Goal: Transaction & Acquisition: Purchase product/service

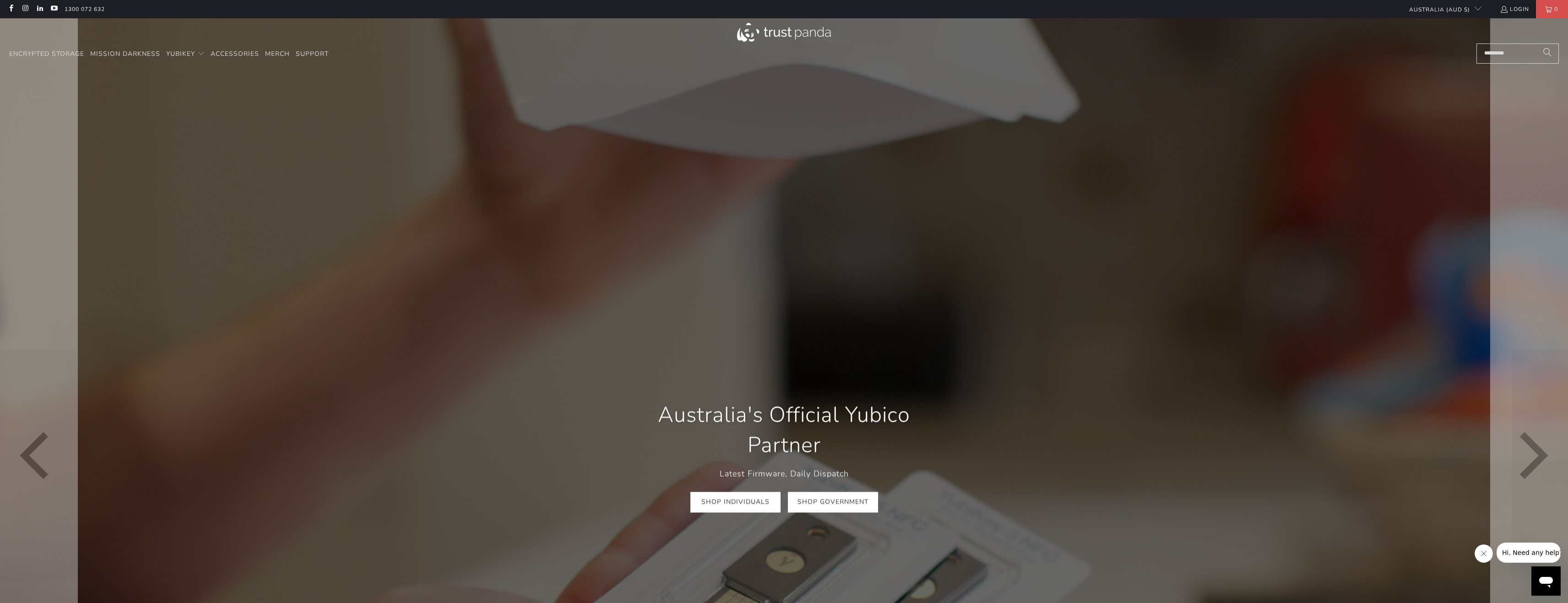
click at [840, 509] on link "Shop Government" at bounding box center [833, 502] width 90 height 21
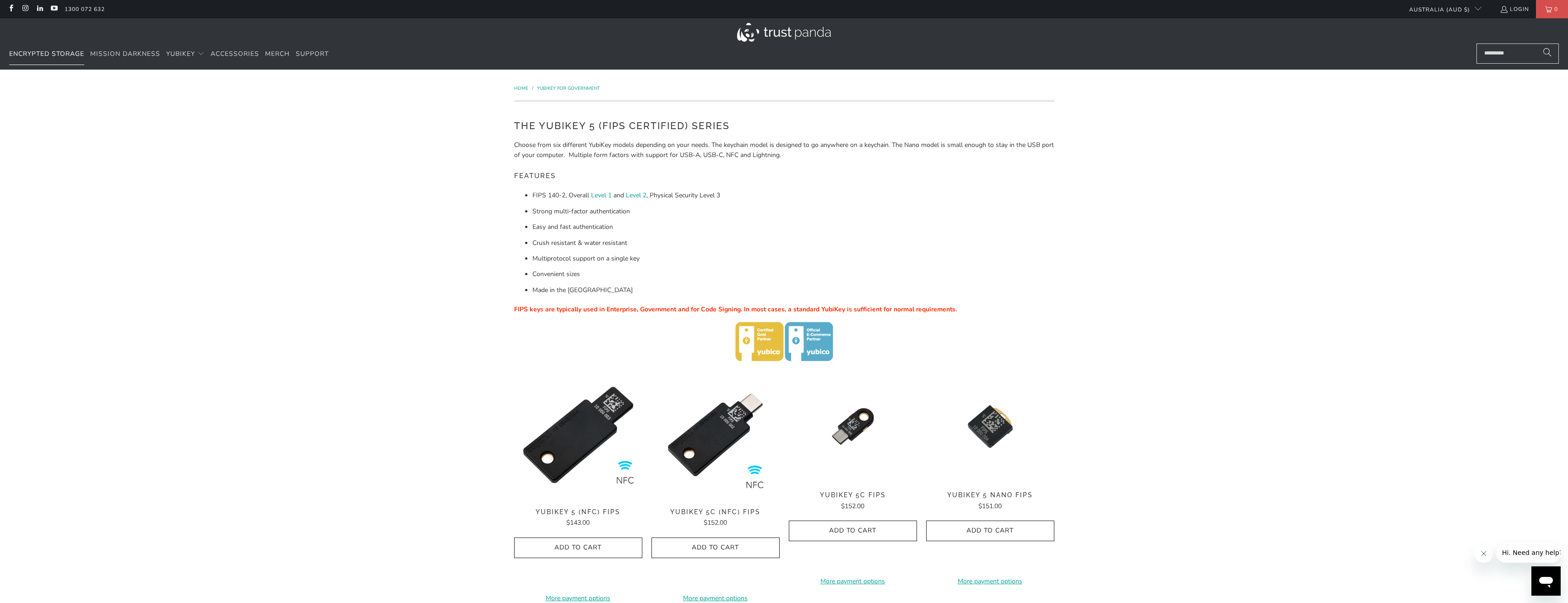
click at [24, 53] on span "Encrypted Storage" at bounding box center [46, 54] width 75 height 9
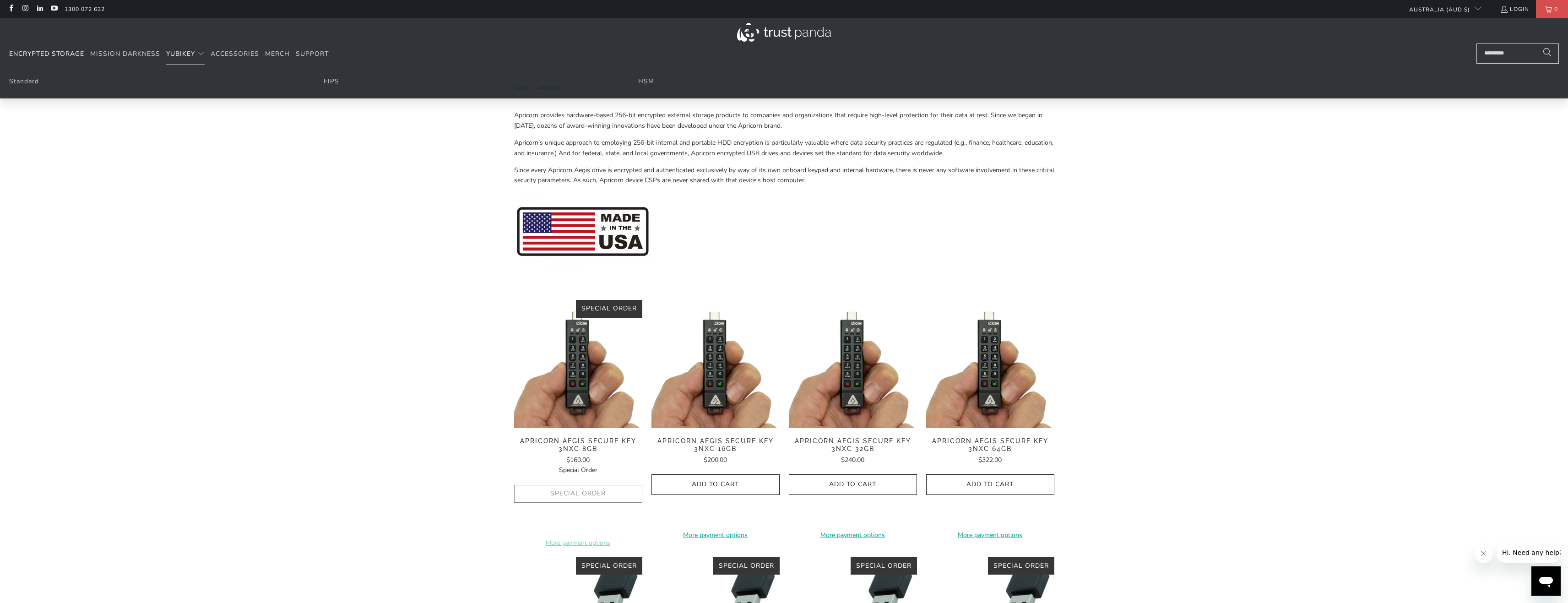
click at [189, 55] on span "YubiKey" at bounding box center [180, 54] width 29 height 9
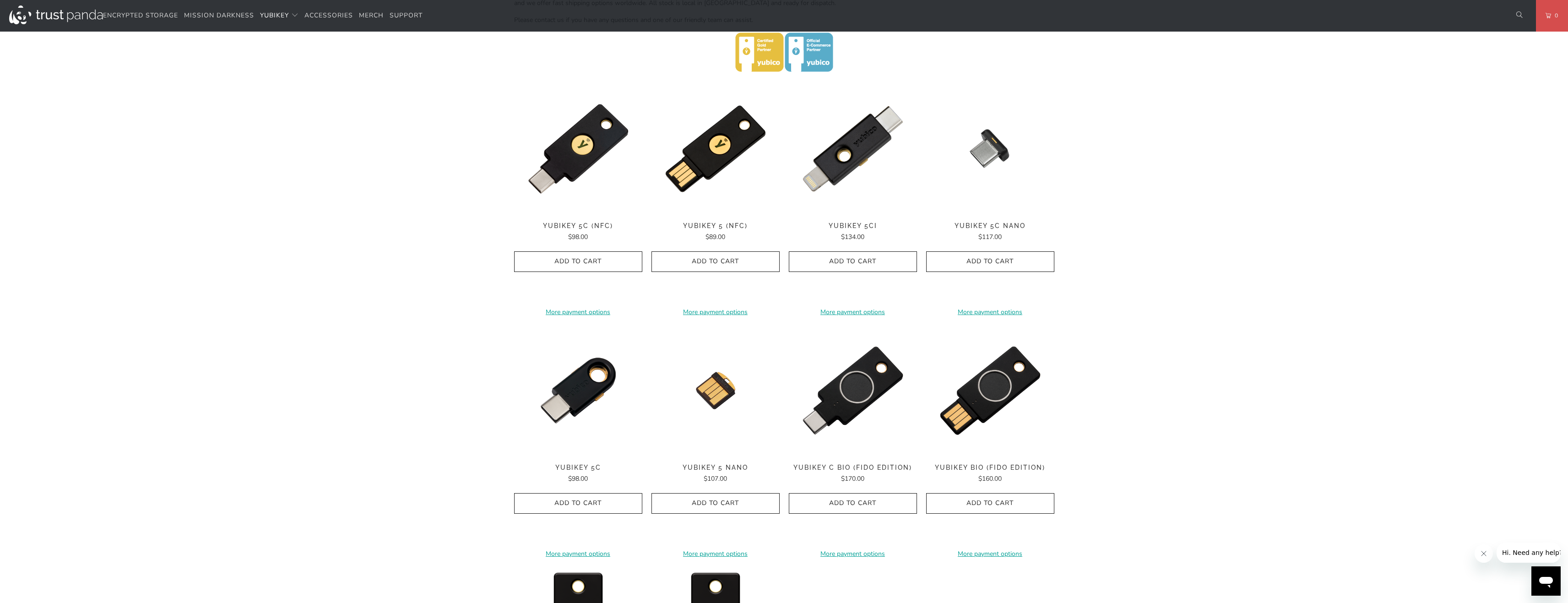
scroll to position [412, 0]
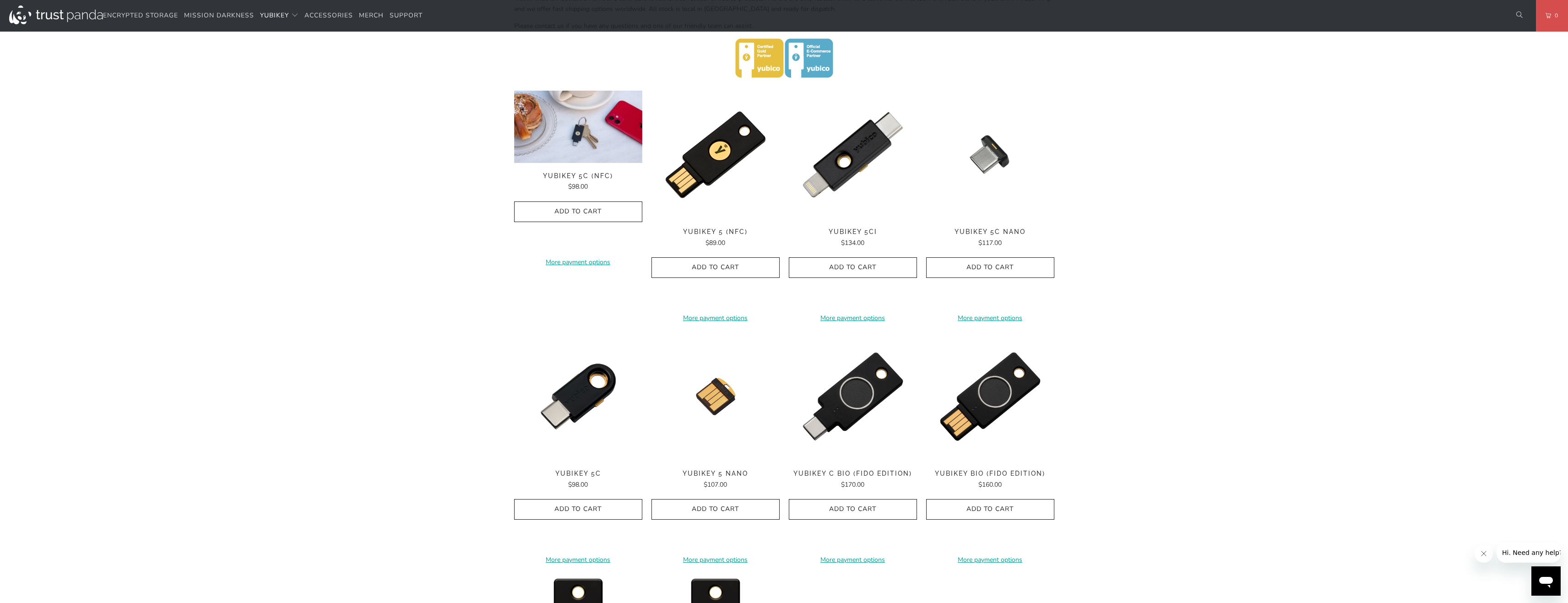
click at [570, 174] on span "YubiKey 5C (NFC)" at bounding box center [578, 176] width 128 height 8
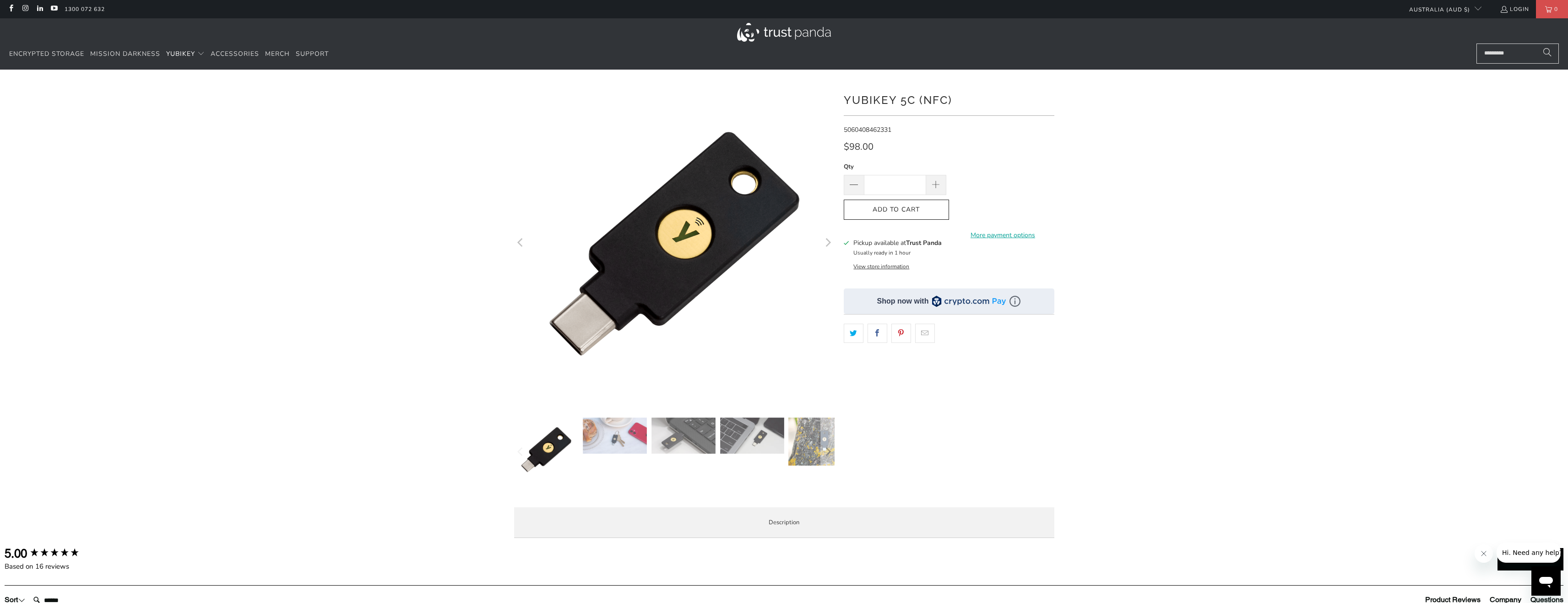
click at [868, 267] on button "View store information" at bounding box center [881, 267] width 56 height 7
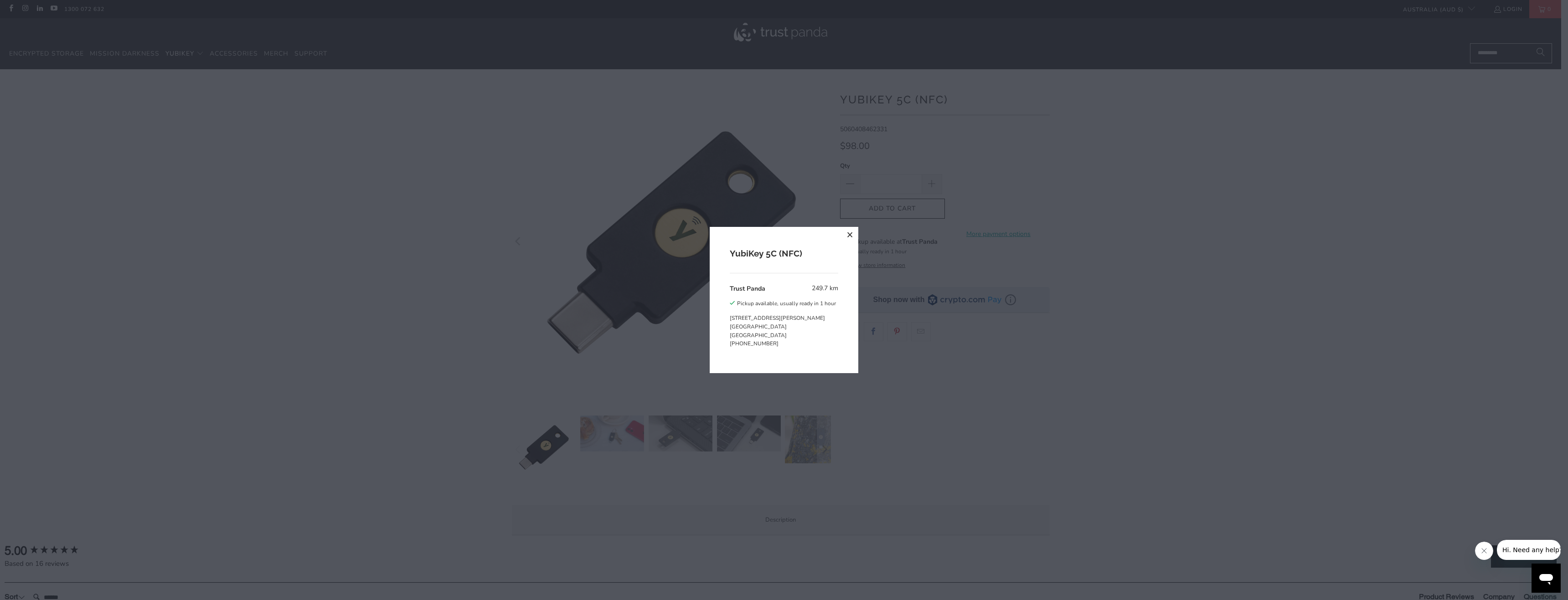
click at [846, 235] on button "close" at bounding box center [850, 235] width 16 height 16
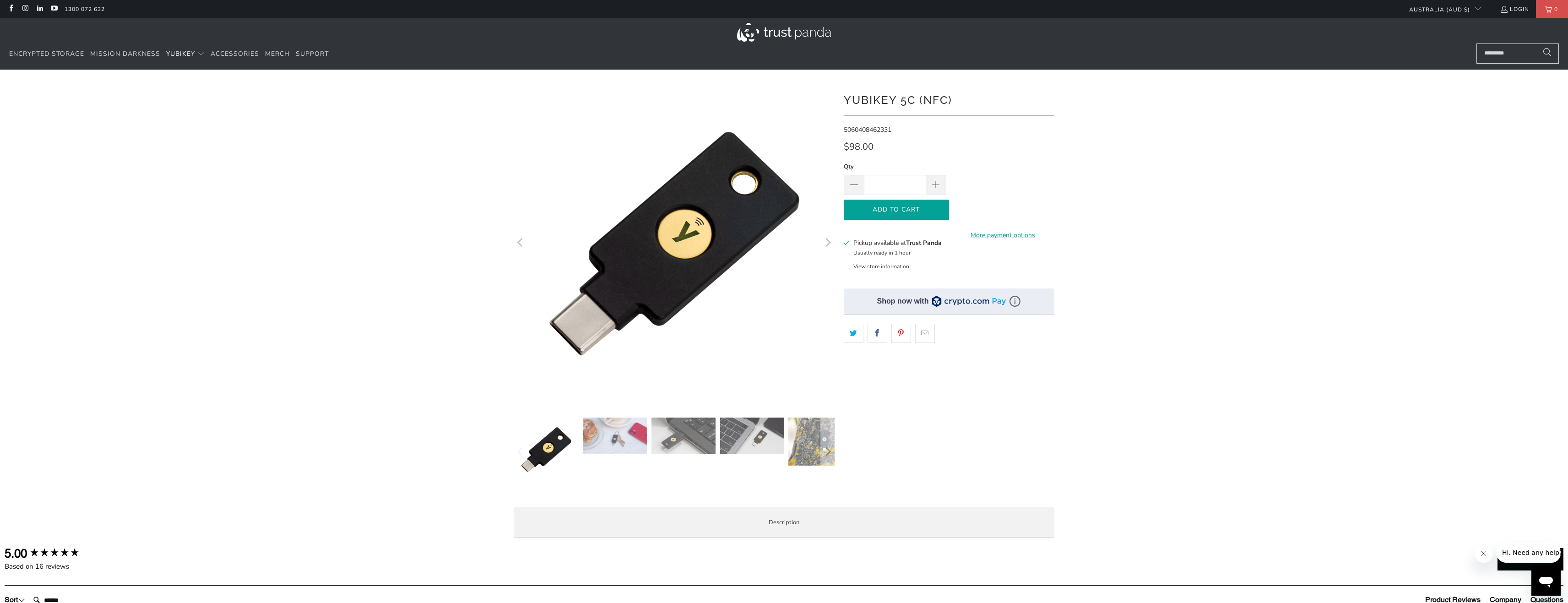
click at [899, 207] on icon "button" at bounding box center [896, 210] width 15 height 15
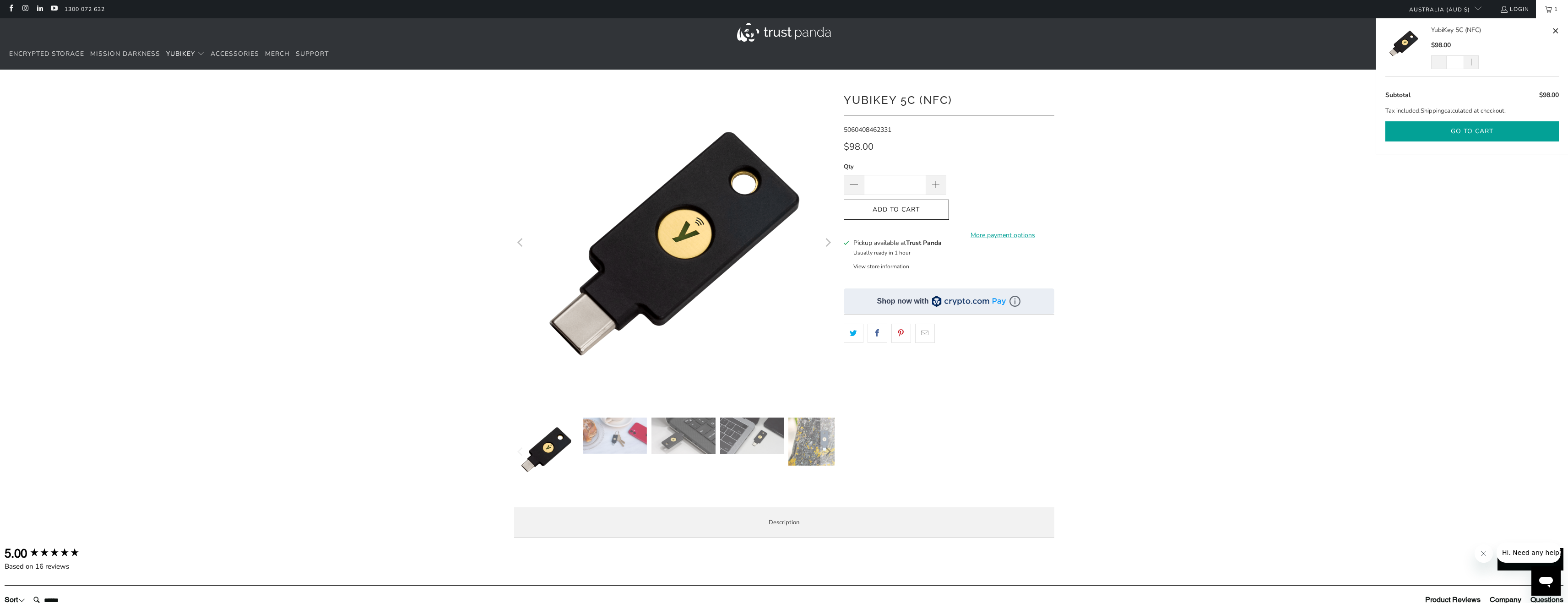
click at [1484, 131] on button "Go to cart" at bounding box center [1472, 131] width 174 height 21
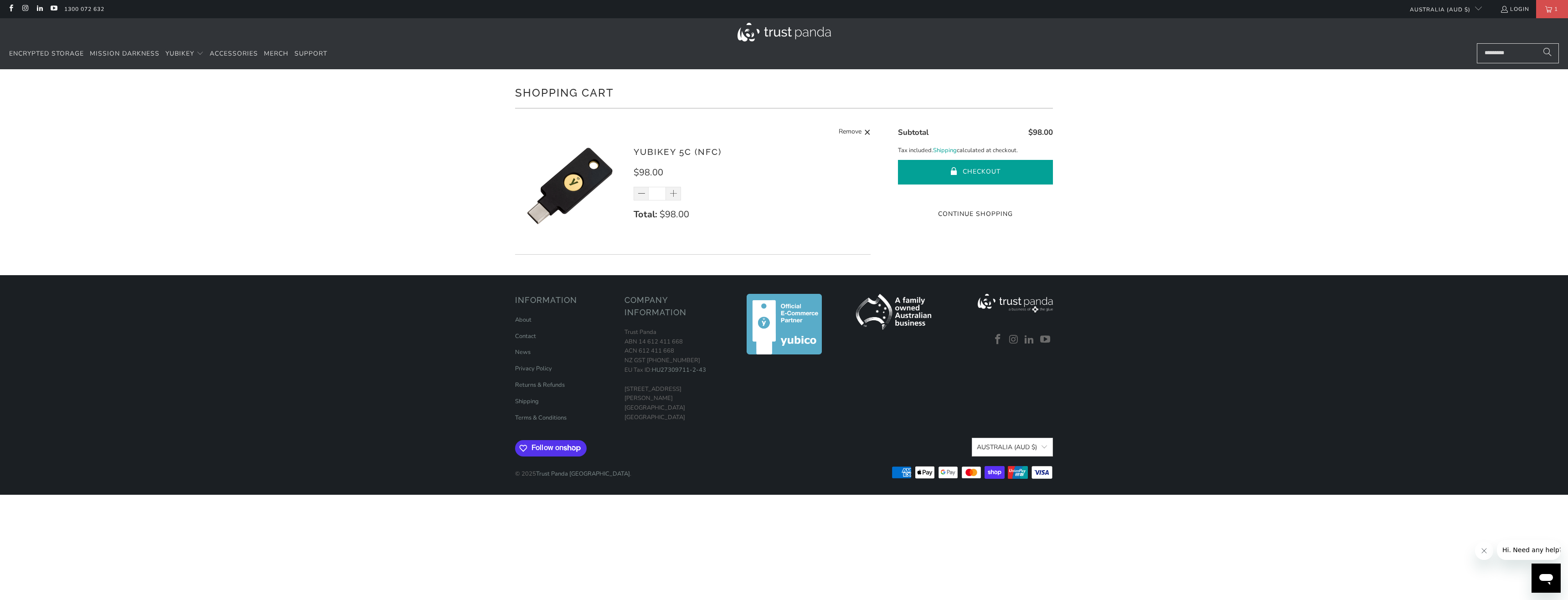
click at [987, 169] on button "Checkout" at bounding box center [975, 172] width 155 height 24
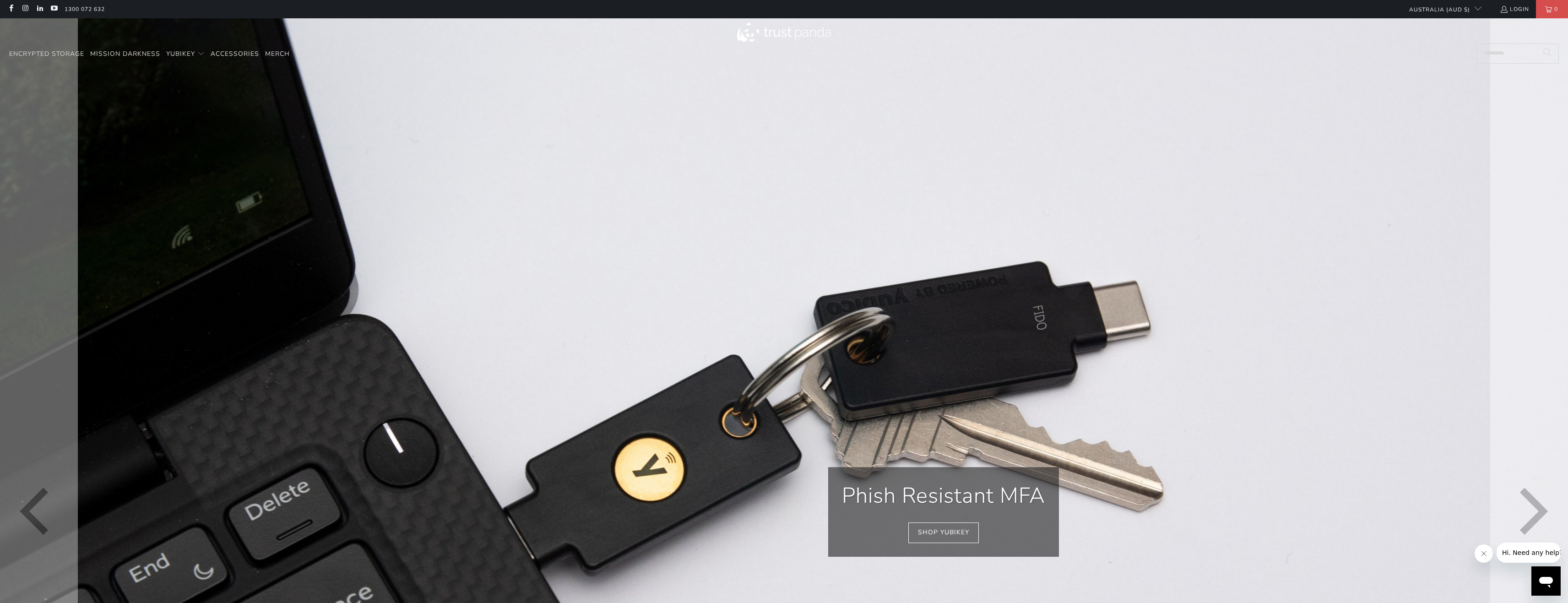
scroll to position [0, 559]
